Goal: Check status

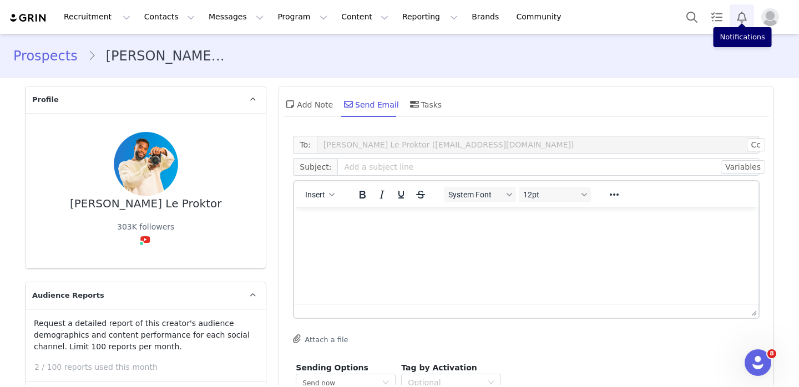
click at [732, 24] on button "Notifications" at bounding box center [741, 16] width 24 height 25
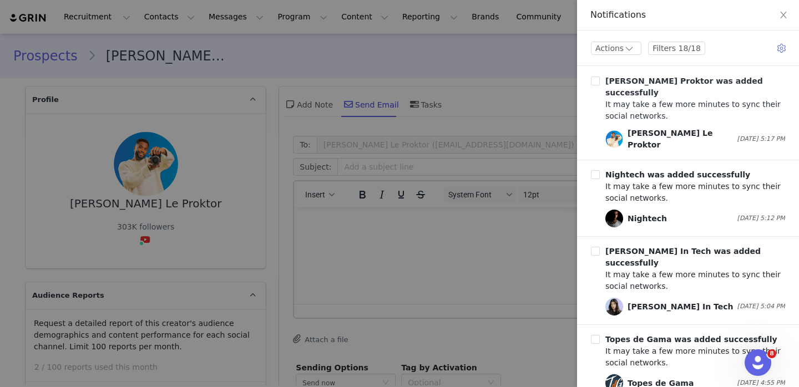
click at [709, 99] on div "It may take a few more minutes to sync their social networks." at bounding box center [695, 110] width 180 height 23
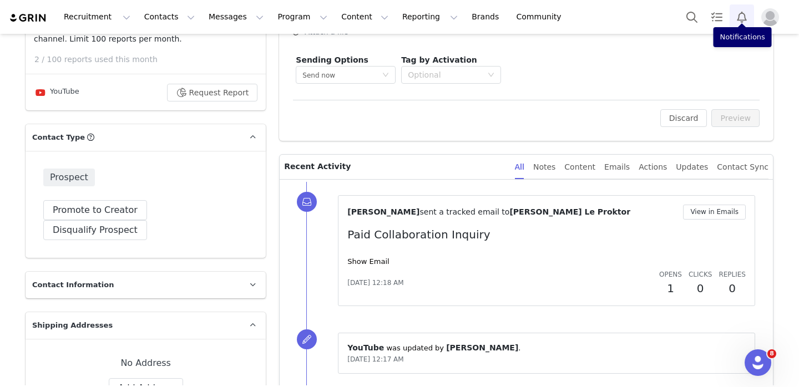
scroll to position [336, 0]
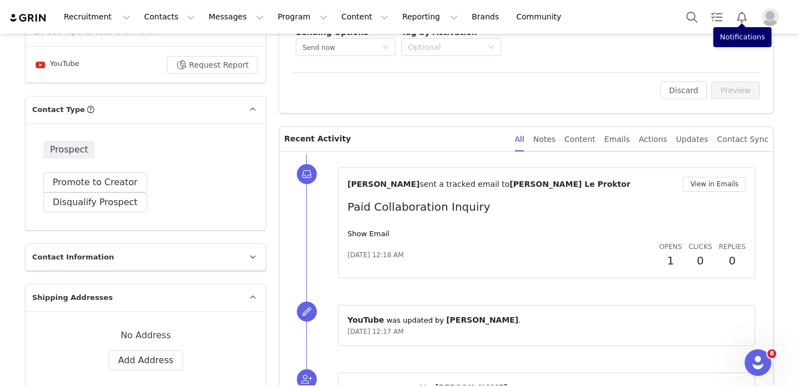
click at [669, 248] on span "Opens" at bounding box center [670, 247] width 23 height 8
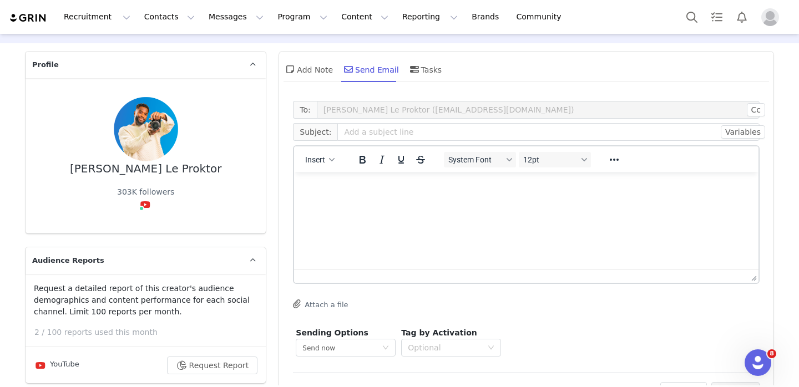
scroll to position [0, 0]
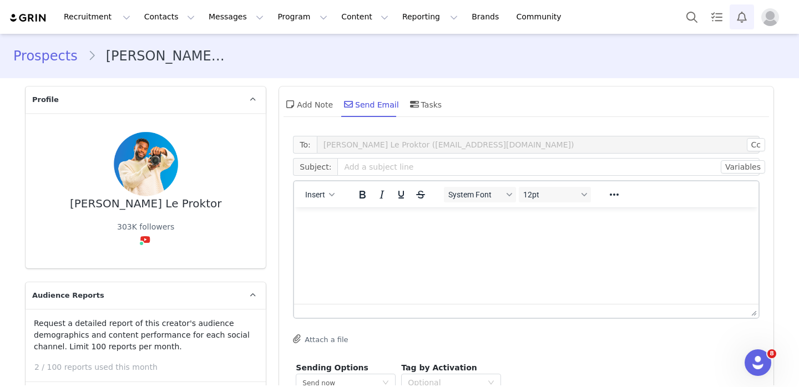
click at [745, 23] on button "Notifications" at bounding box center [741, 16] width 24 height 25
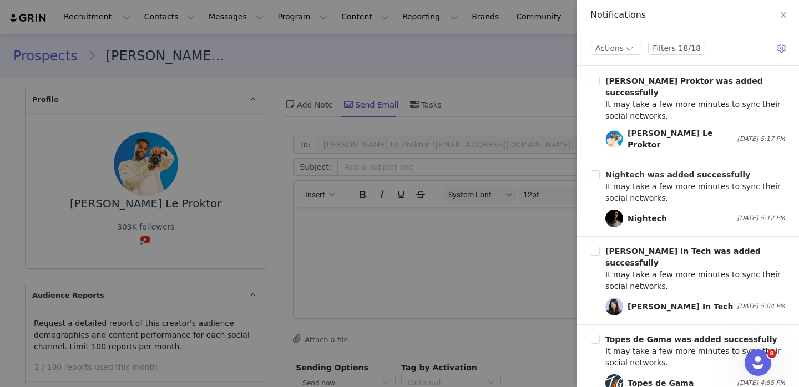
click at [672, 185] on div "It may take a few more minutes to sync their social networks." at bounding box center [695, 192] width 180 height 23
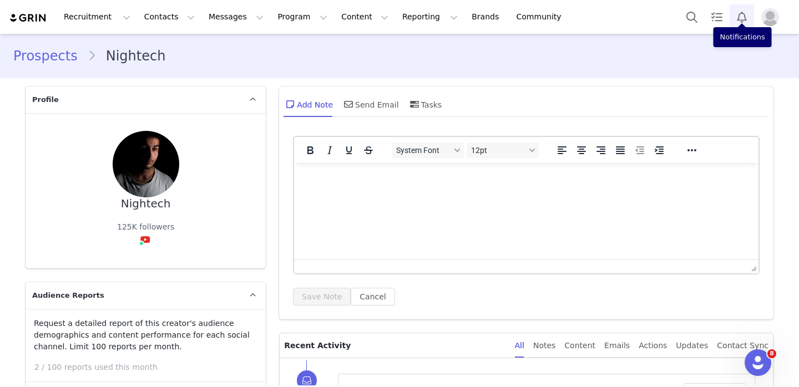
click at [742, 17] on button "Notifications" at bounding box center [741, 16] width 24 height 25
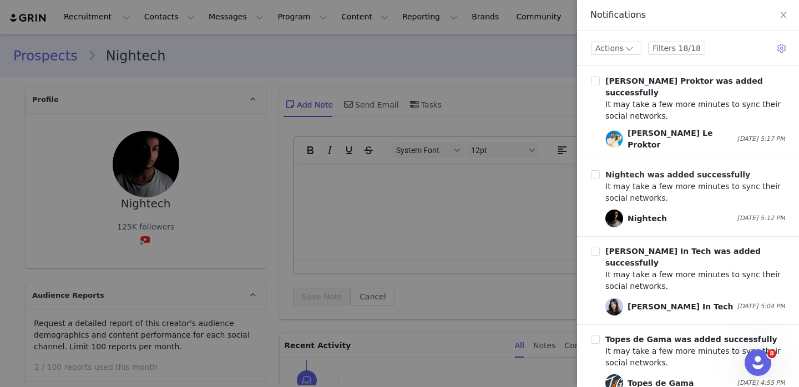
click at [696, 184] on div "It may take a few more minutes to sync their social networks." at bounding box center [695, 192] width 180 height 23
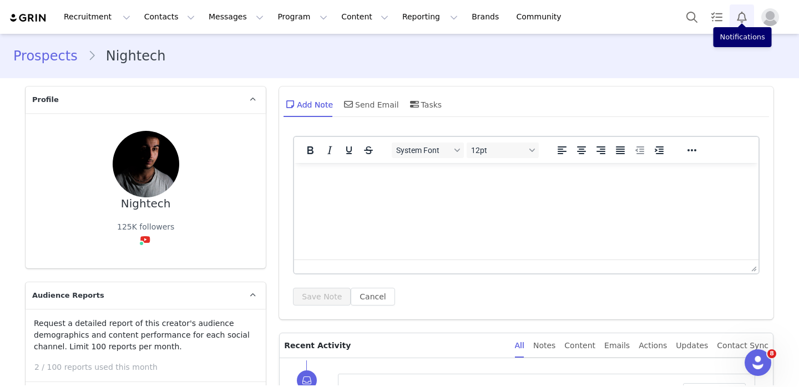
click at [740, 7] on button "Notifications" at bounding box center [741, 16] width 24 height 25
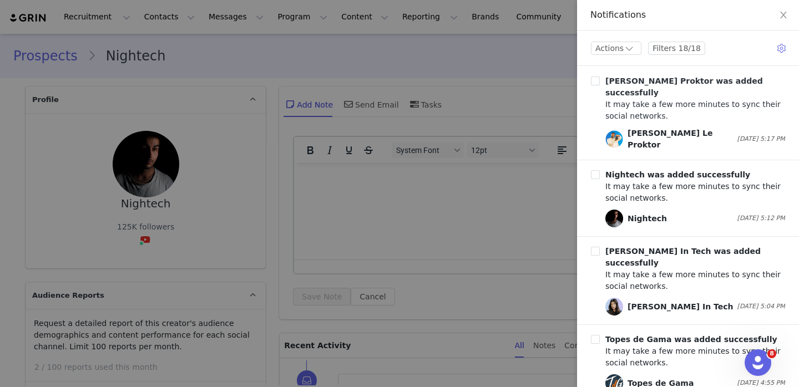
click at [709, 83] on b "[PERSON_NAME] Proktor was added successfully" at bounding box center [684, 87] width 158 height 21
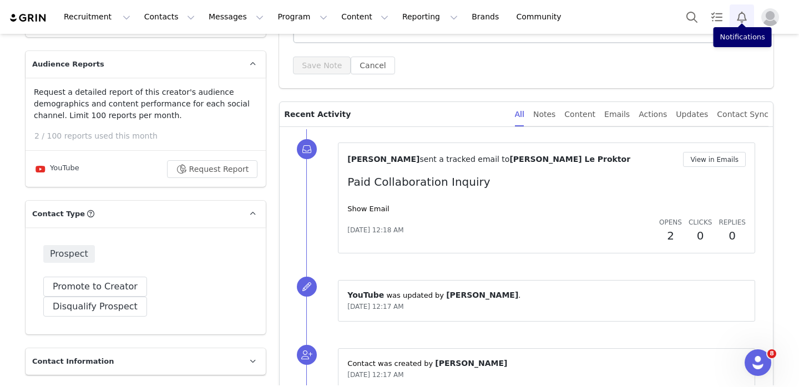
scroll to position [234, 0]
